Goal: Task Accomplishment & Management: Use online tool/utility

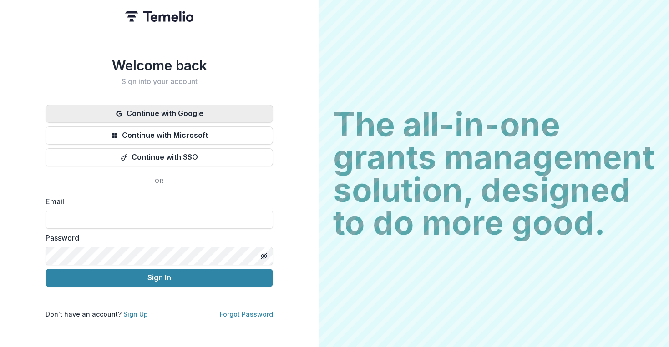
click at [203, 111] on button "Continue with Google" at bounding box center [160, 114] width 228 height 18
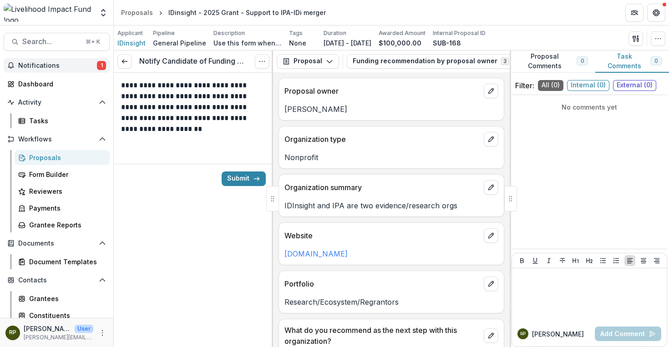
click at [75, 64] on span "Notifications" at bounding box center [57, 66] width 79 height 8
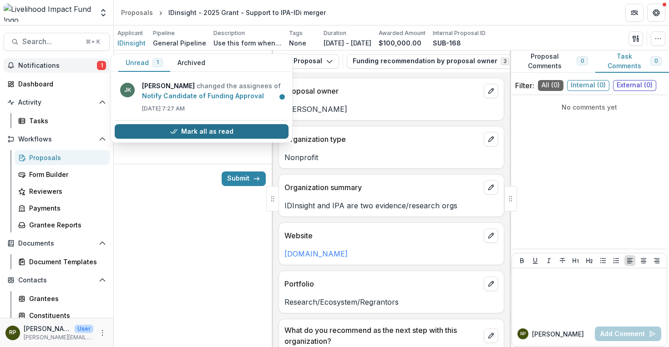
click at [215, 132] on button "Mark all as read" at bounding box center [202, 131] width 174 height 15
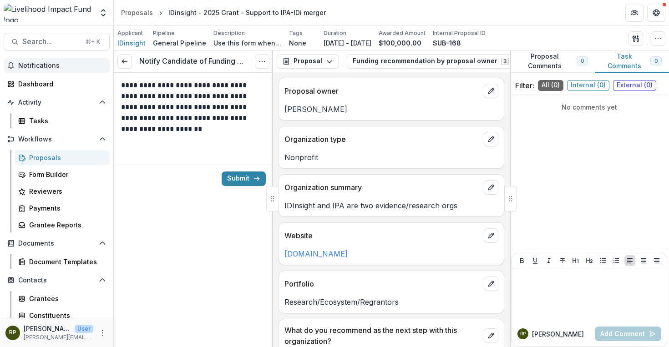
click at [223, 250] on div "**********" at bounding box center [193, 199] width 159 height 297
